Goal: Task Accomplishment & Management: Manage account settings

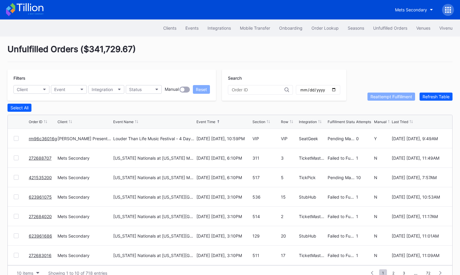
scroll to position [11, 0]
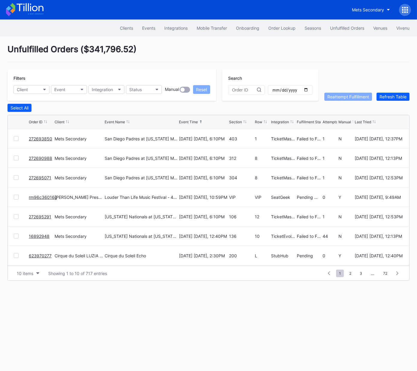
click at [43, 196] on link "rm96c36016g" at bounding box center [43, 197] width 28 height 5
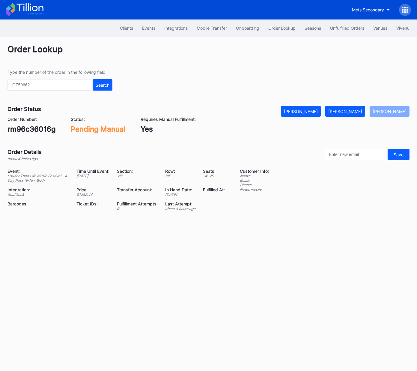
click at [38, 129] on div "rm96c36016g" at bounding box center [31, 129] width 48 height 9
copy div "rm96c36016g"
click at [119, 238] on div "Clients Events Integrations Mobile Transfer Onboarding Order Lookup Seasons Unf…" at bounding box center [208, 194] width 417 height 351
drag, startPoint x: 353, startPoint y: 110, endPoint x: 346, endPoint y: 105, distance: 8.2
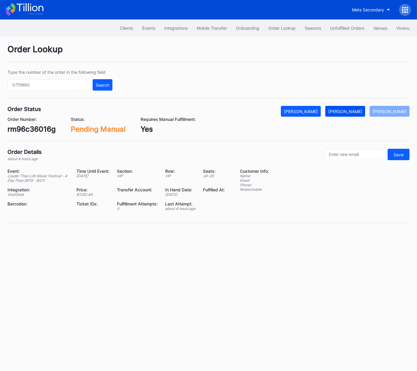
click at [353, 110] on div "Mark Fulfilled" at bounding box center [345, 111] width 34 height 5
click at [342, 31] on button "Unfulfilled Orders" at bounding box center [347, 27] width 43 height 11
